Goal: Communication & Community: Answer question/provide support

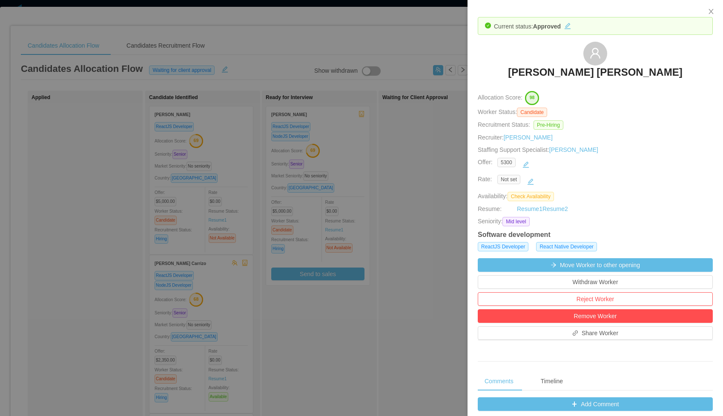
scroll to position [267, 0]
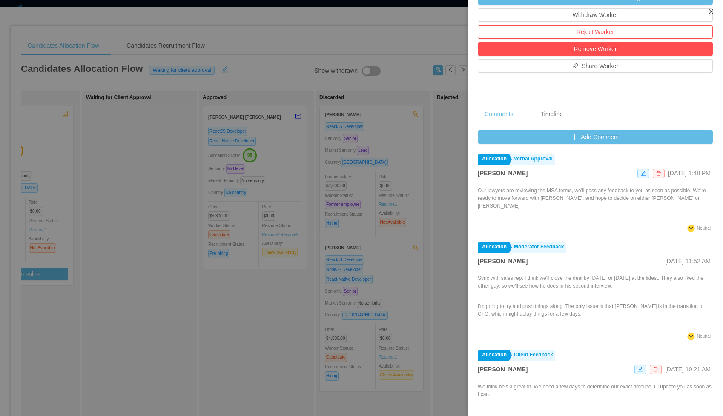
click at [710, 13] on icon "icon: close" at bounding box center [711, 11] width 5 height 5
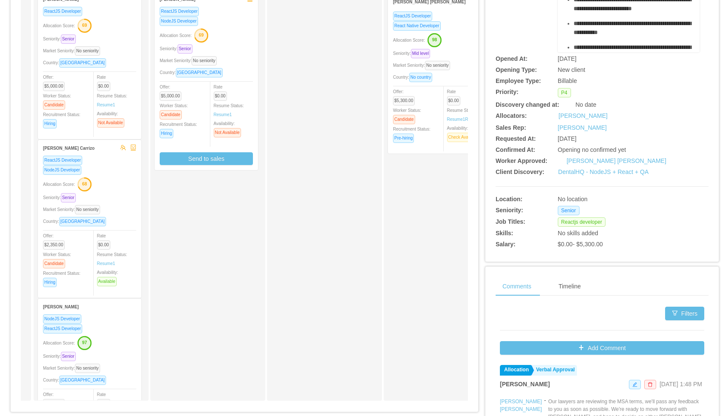
scroll to position [0, 0]
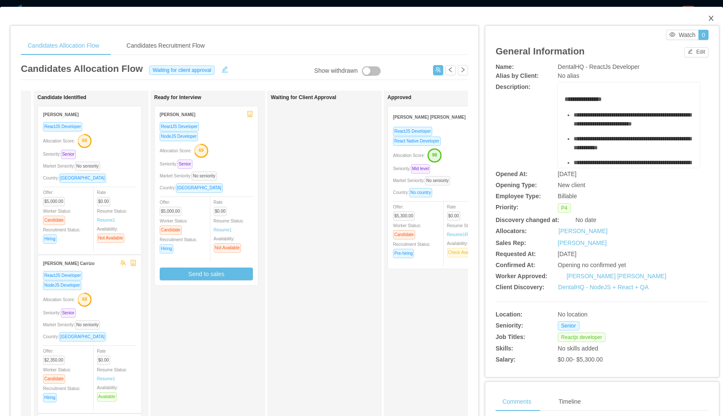
click at [711, 19] on icon "icon: close" at bounding box center [711, 18] width 5 height 5
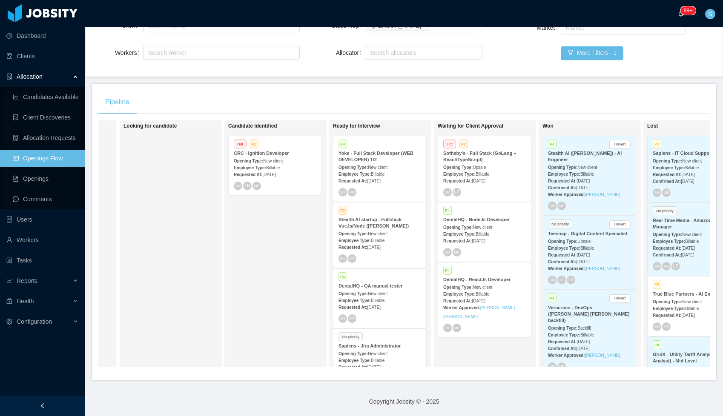
click at [503, 234] on div "Employee Type: Billable" at bounding box center [484, 234] width 83 height 9
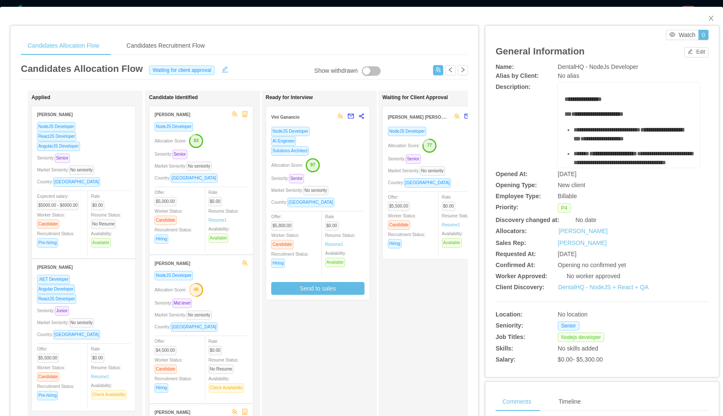
click at [451, 135] on div "NodeJS Developer" at bounding box center [434, 131] width 93 height 10
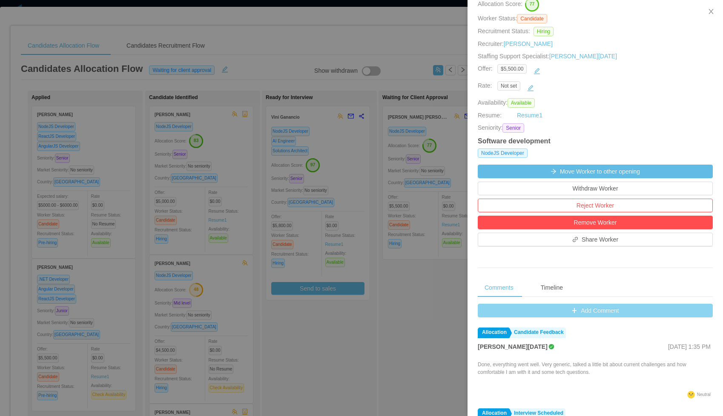
scroll to position [95, 0]
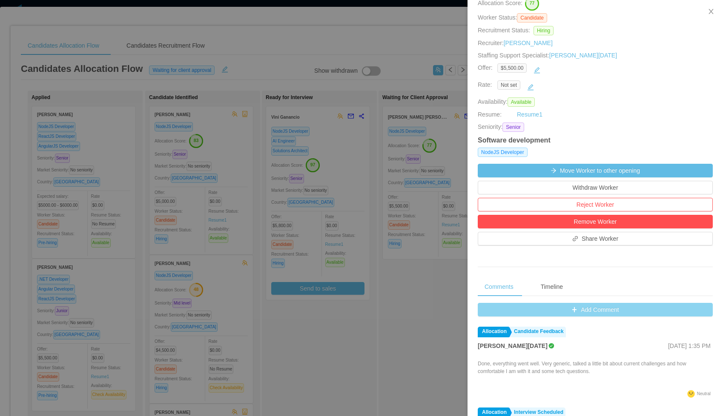
click at [579, 310] on button "Add Comment" at bounding box center [595, 310] width 235 height 14
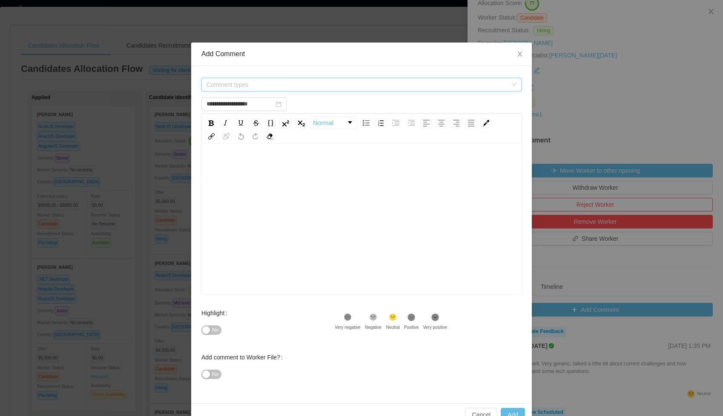
click at [233, 82] on span "Comment types" at bounding box center [357, 84] width 301 height 9
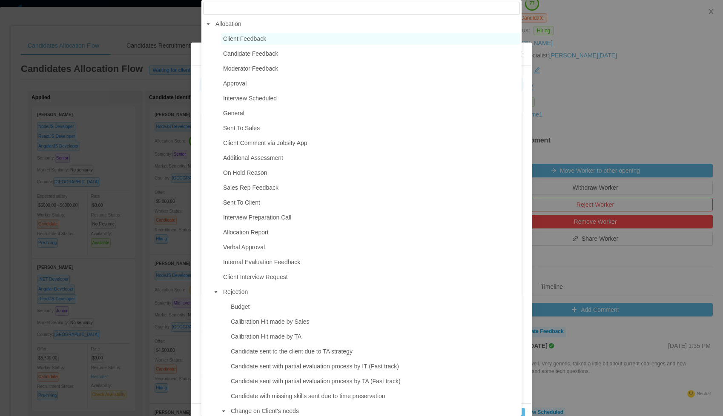
click at [235, 40] on span "Client Feedback" at bounding box center [244, 38] width 43 height 7
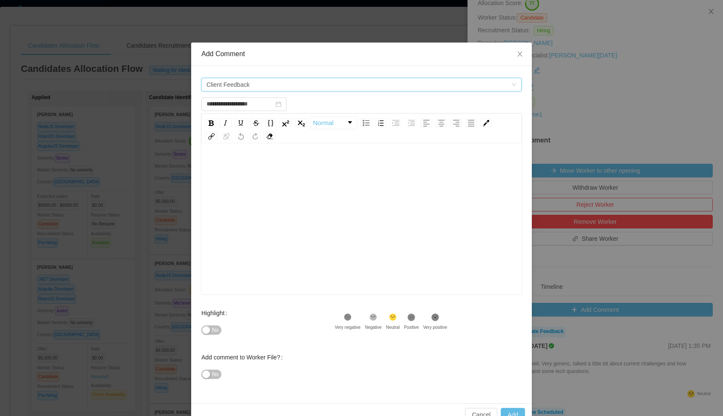
click at [239, 87] on span "Client Feedback" at bounding box center [228, 84] width 43 height 13
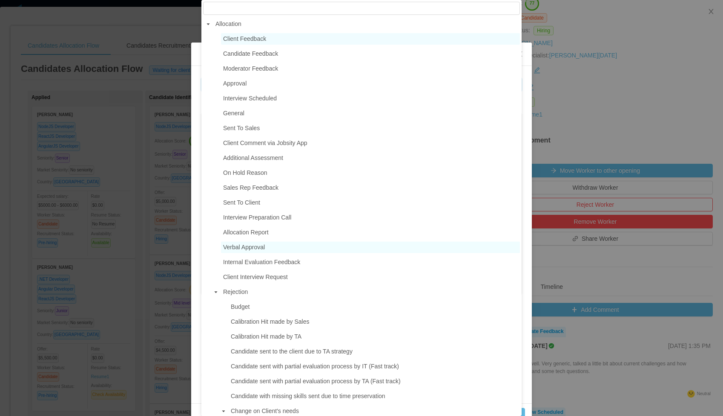
click at [254, 245] on span "Verbal Approval" at bounding box center [244, 247] width 42 height 7
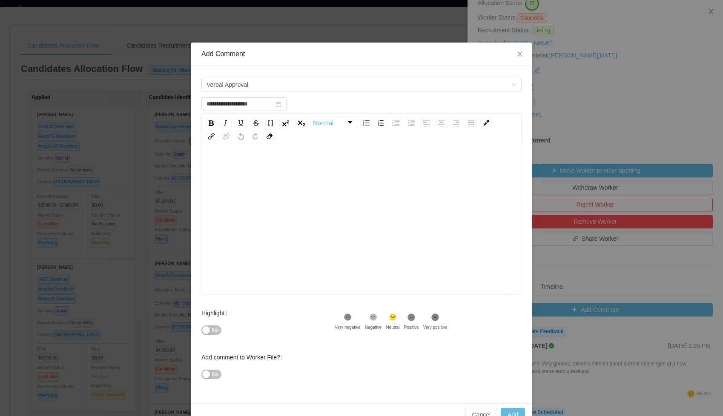
click at [258, 182] on div "To enrich screen reader interactions, please activate Accessibility in Grammarl…" at bounding box center [361, 232] width 307 height 149
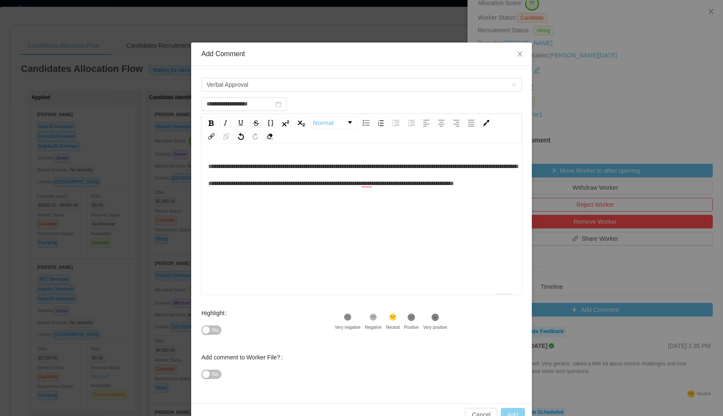
type input "**********"
drag, startPoint x: 511, startPoint y: 413, endPoint x: 467, endPoint y: 345, distance: 80.8
click at [447, 301] on div "**********" at bounding box center [361, 235] width 341 height 384
click at [481, 412] on button "Cancel" at bounding box center [481, 415] width 32 height 14
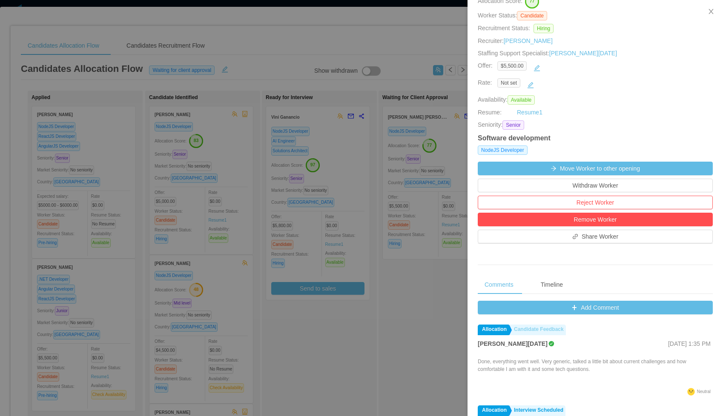
scroll to position [98, 0]
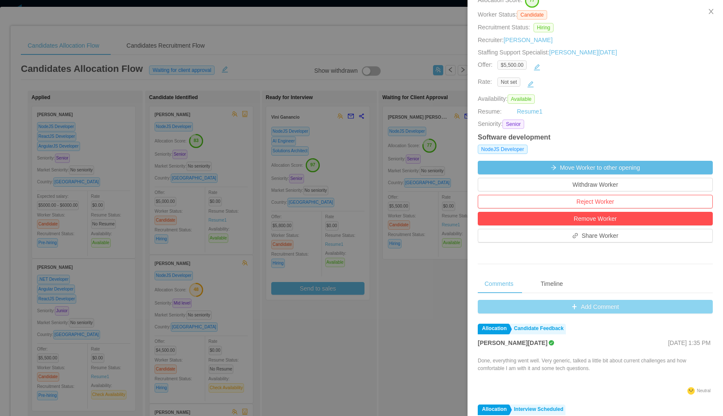
click at [531, 310] on button "Add Comment" at bounding box center [595, 307] width 235 height 14
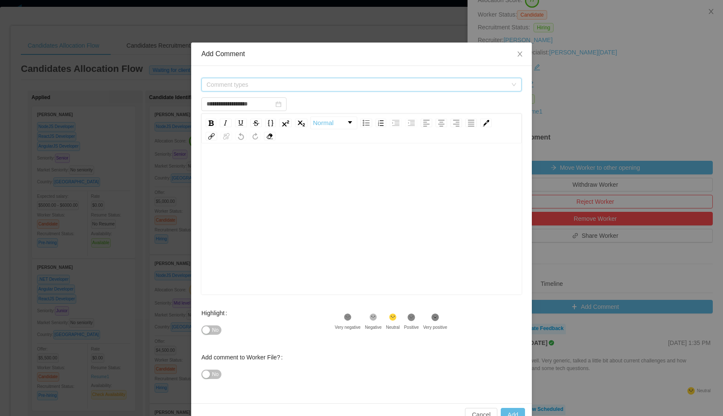
click at [260, 85] on span "Comment types" at bounding box center [357, 84] width 301 height 9
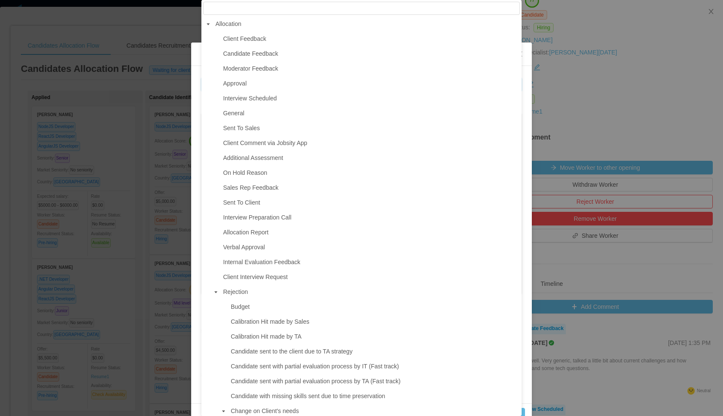
drag, startPoint x: 261, startPoint y: 245, endPoint x: 290, endPoint y: 271, distance: 39.2
click at [261, 246] on span "Verbal Approval" at bounding box center [244, 247] width 42 height 7
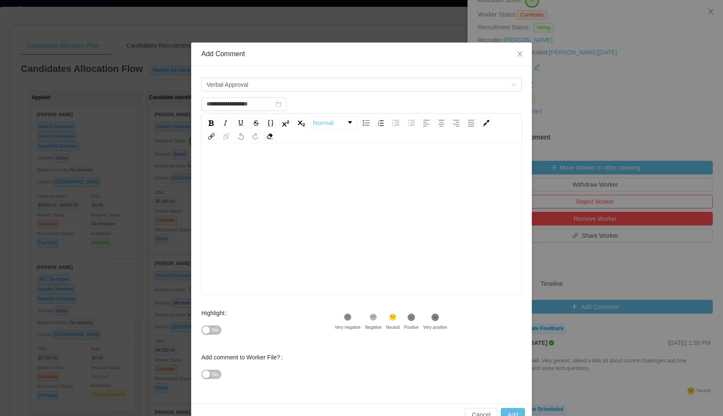
click at [261, 199] on div "rdw-editor" at bounding box center [361, 232] width 307 height 149
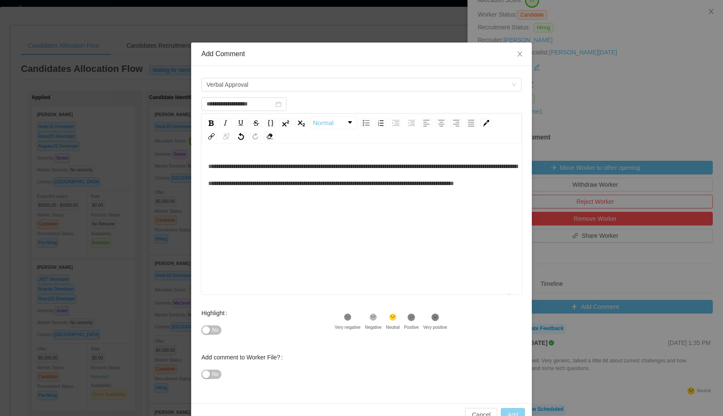
click at [515, 413] on button "Add" at bounding box center [513, 415] width 24 height 14
type input "**********"
